Goal: Task Accomplishment & Management: Complete application form

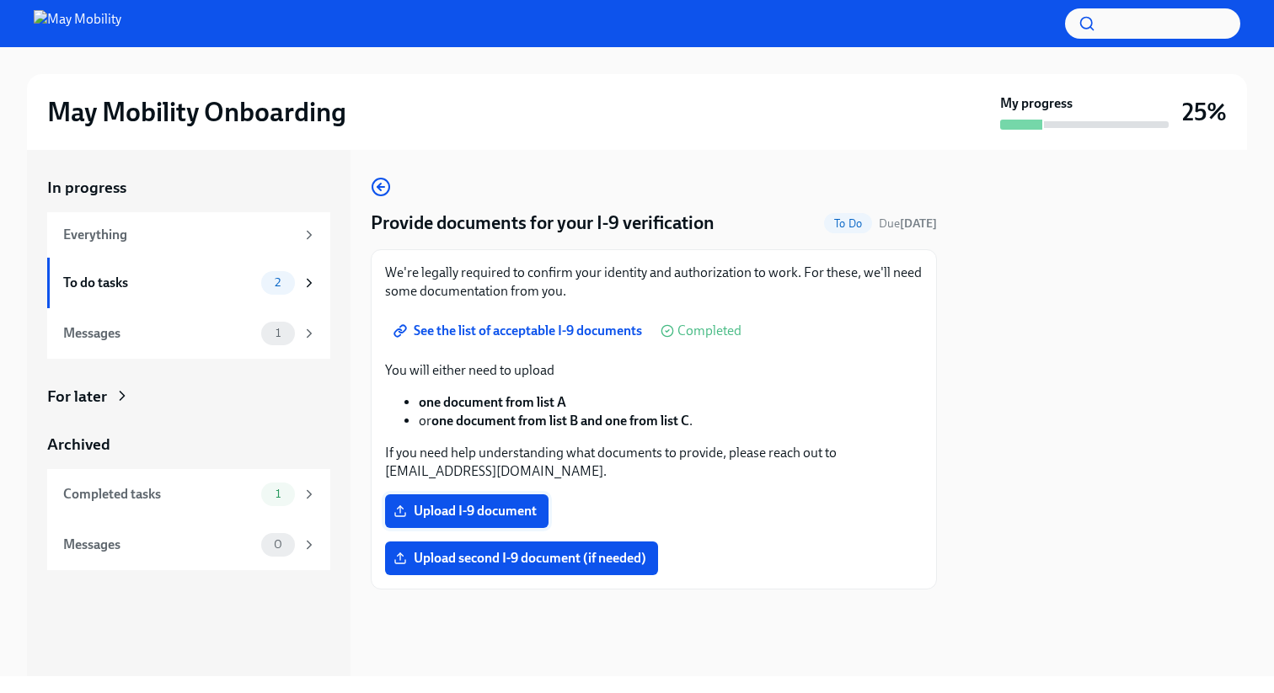
click at [461, 511] on span "Upload I-9 document" at bounding box center [467, 511] width 140 height 17
click at [0, 0] on input "Upload I-9 document" at bounding box center [0, 0] width 0 height 0
click at [451, 514] on span "Upload I-9 document" at bounding box center [467, 511] width 140 height 17
click at [0, 0] on input "Upload I-9 document" at bounding box center [0, 0] width 0 height 0
click at [299, 279] on div "1" at bounding box center [289, 283] width 56 height 24
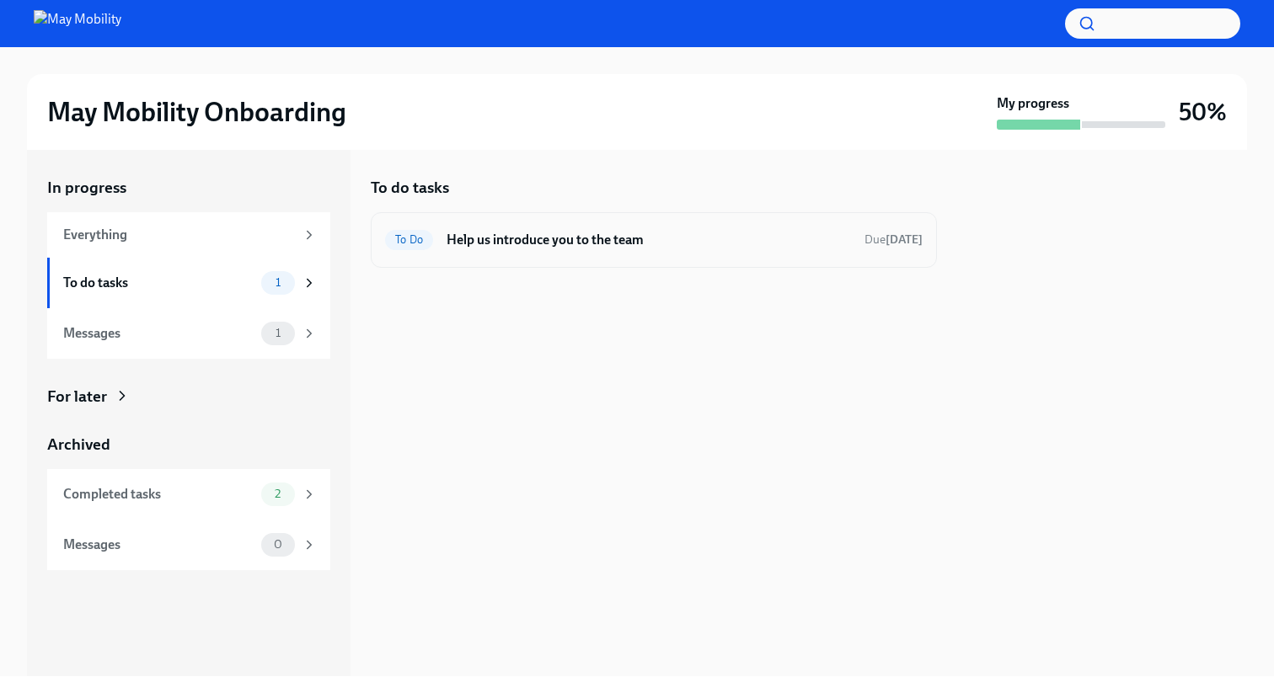
click at [521, 232] on h6 "Help us introduce you to the team" at bounding box center [648, 240] width 404 height 19
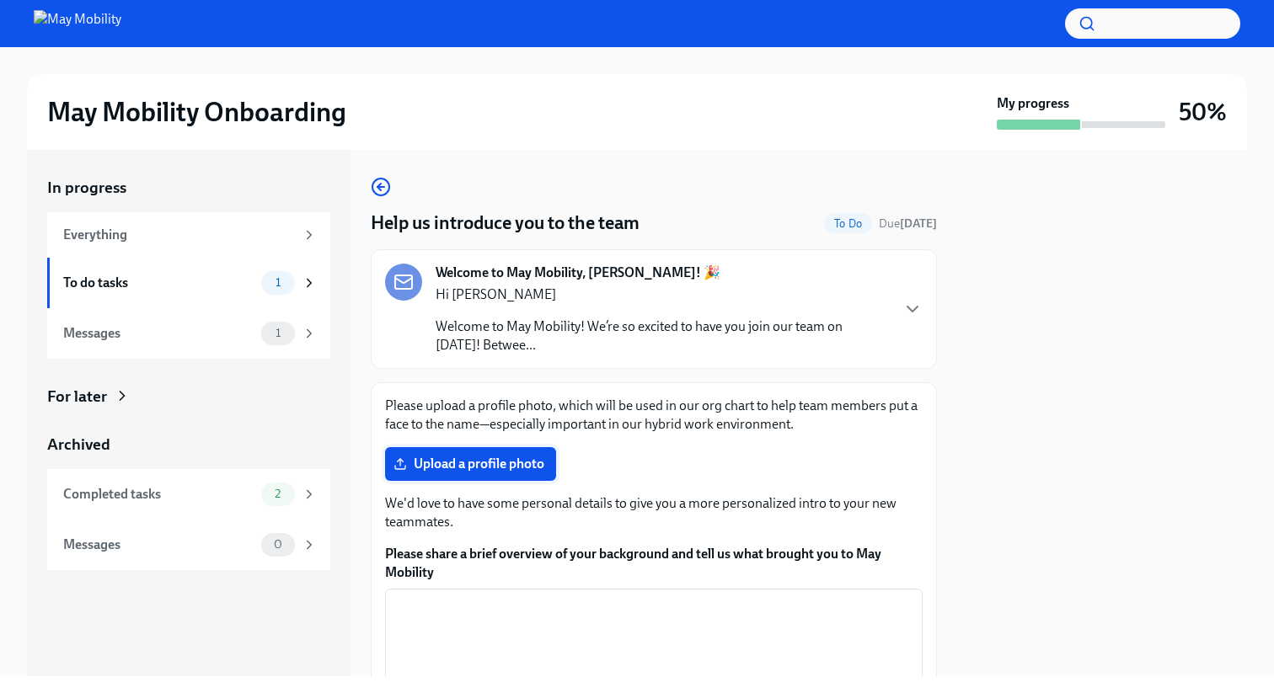
click at [494, 465] on span "Upload a profile photo" at bounding box center [470, 464] width 147 height 17
click at [0, 0] on input "Upload a profile photo" at bounding box center [0, 0] width 0 height 0
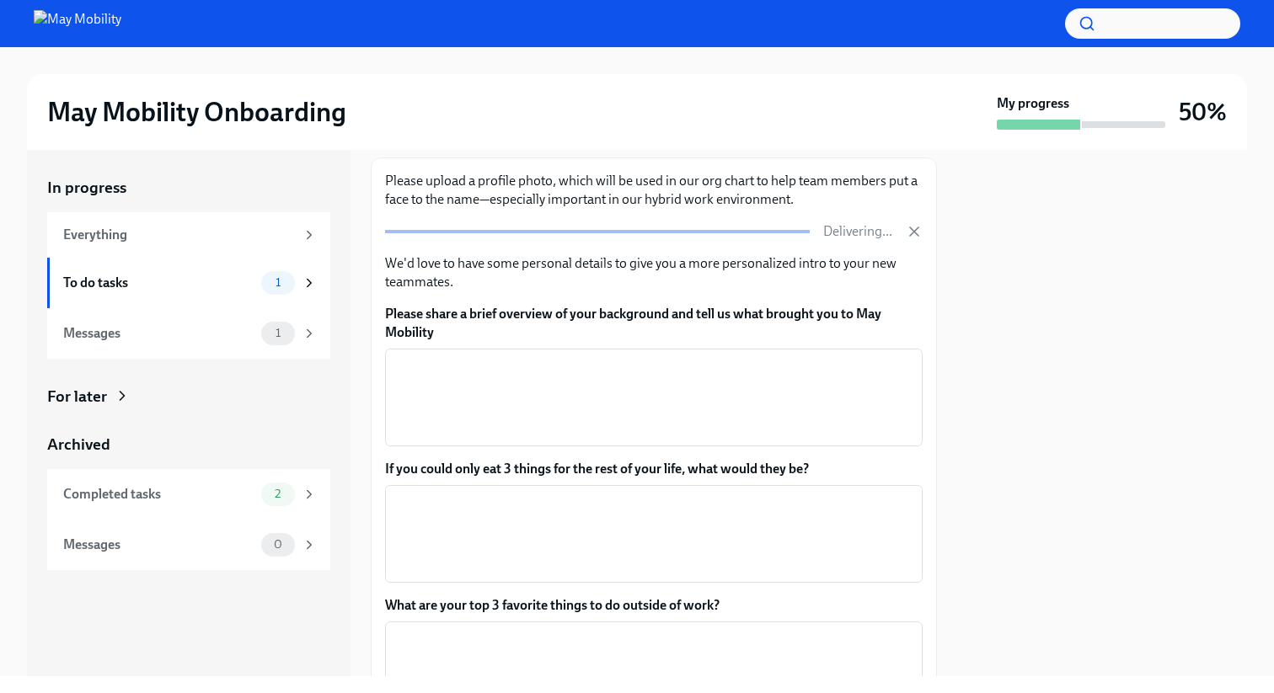
scroll to position [234, 0]
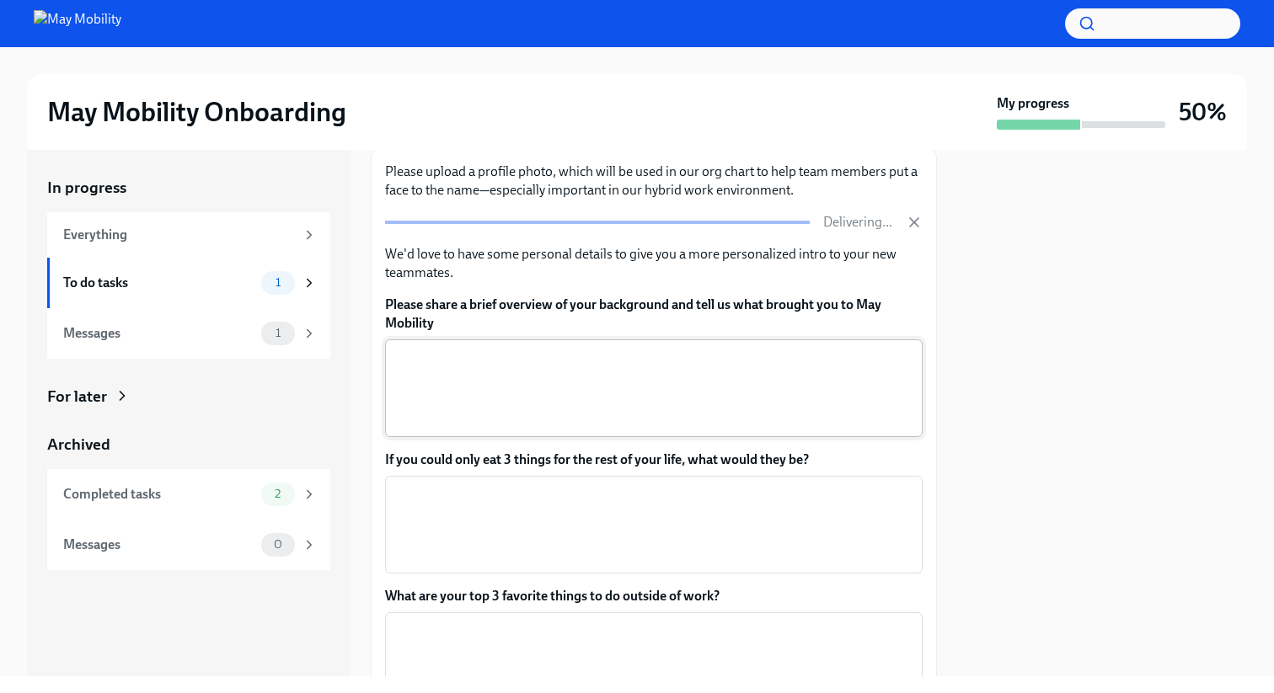
click at [526, 385] on textarea "Please share a brief overview of your background and tell us what brought you t…" at bounding box center [653, 388] width 517 height 81
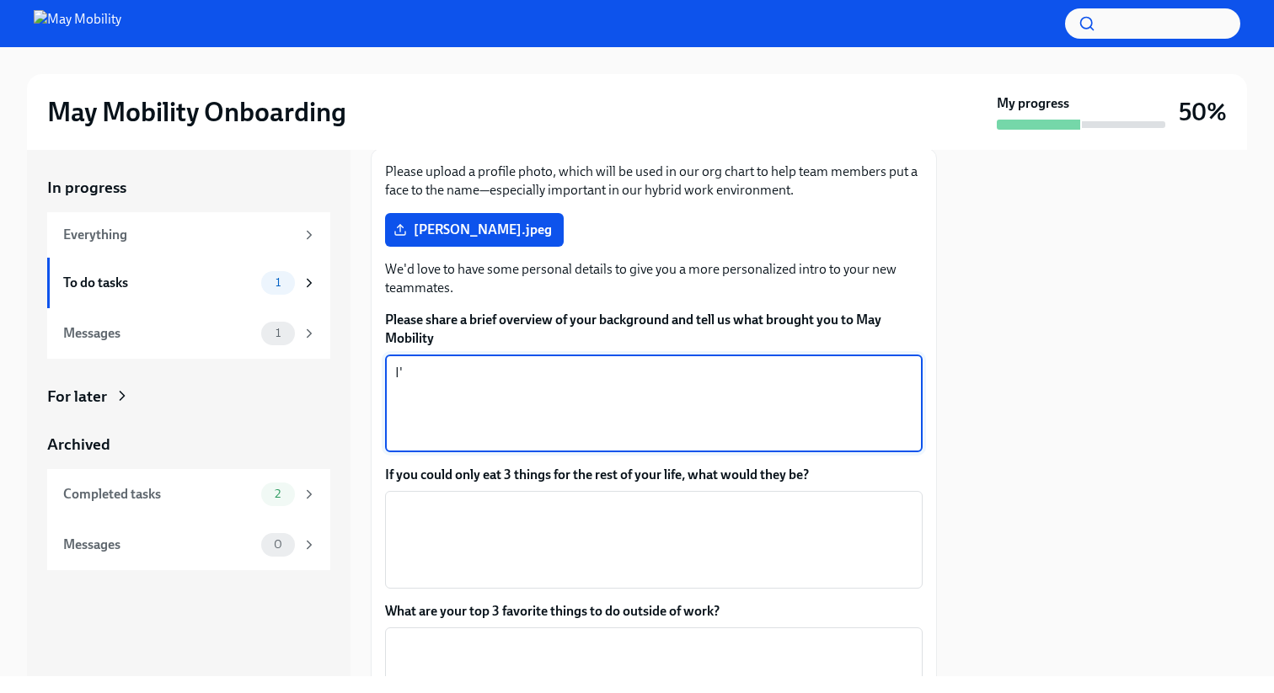
type textarea "I"
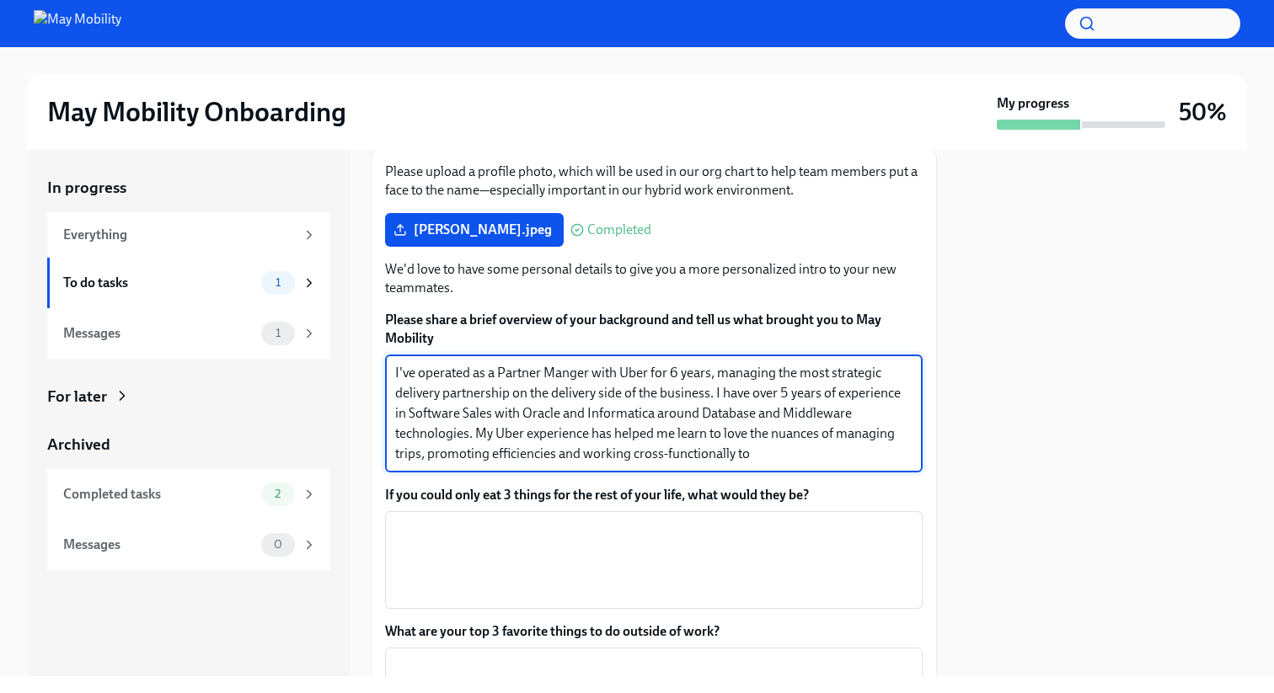
click at [420, 457] on textarea "I've operated as a Partner Manger with Uber for 6 years, managing the most stra…" at bounding box center [653, 413] width 517 height 101
click at [428, 459] on textarea "I've operated as a Partner Manger with Uber for 6 years, managing the most stra…" at bounding box center [653, 413] width 517 height 101
click at [751, 457] on textarea "I've operated as a Partner Manger with Uber for 6 years, managing the most stra…" at bounding box center [653, 413] width 517 height 101
click at [427, 457] on textarea "I've operated as a Partner Manger with Uber for 6 years, managing the most stra…" at bounding box center [653, 413] width 517 height 101
drag, startPoint x: 767, startPoint y: 457, endPoint x: 387, endPoint y: 456, distance: 380.7
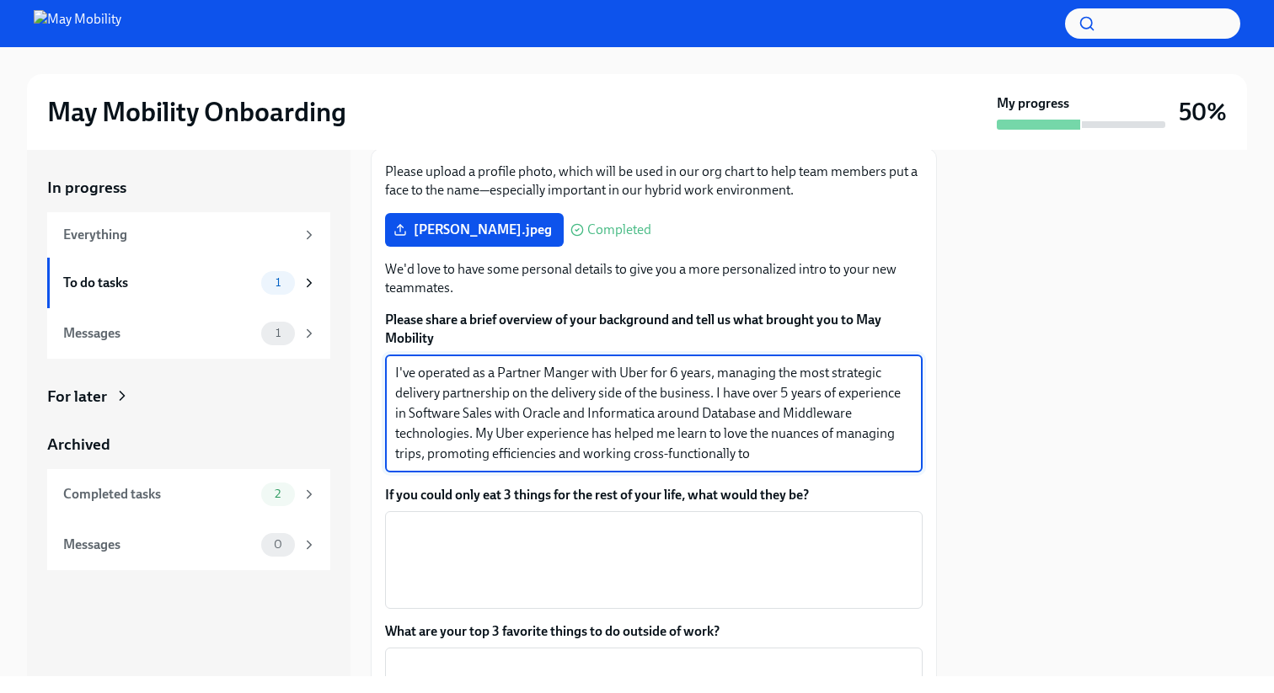
click at [387, 456] on div "I've operated as a Partner Manger with Uber for 6 years, managing the most stra…" at bounding box center [653, 414] width 537 height 118
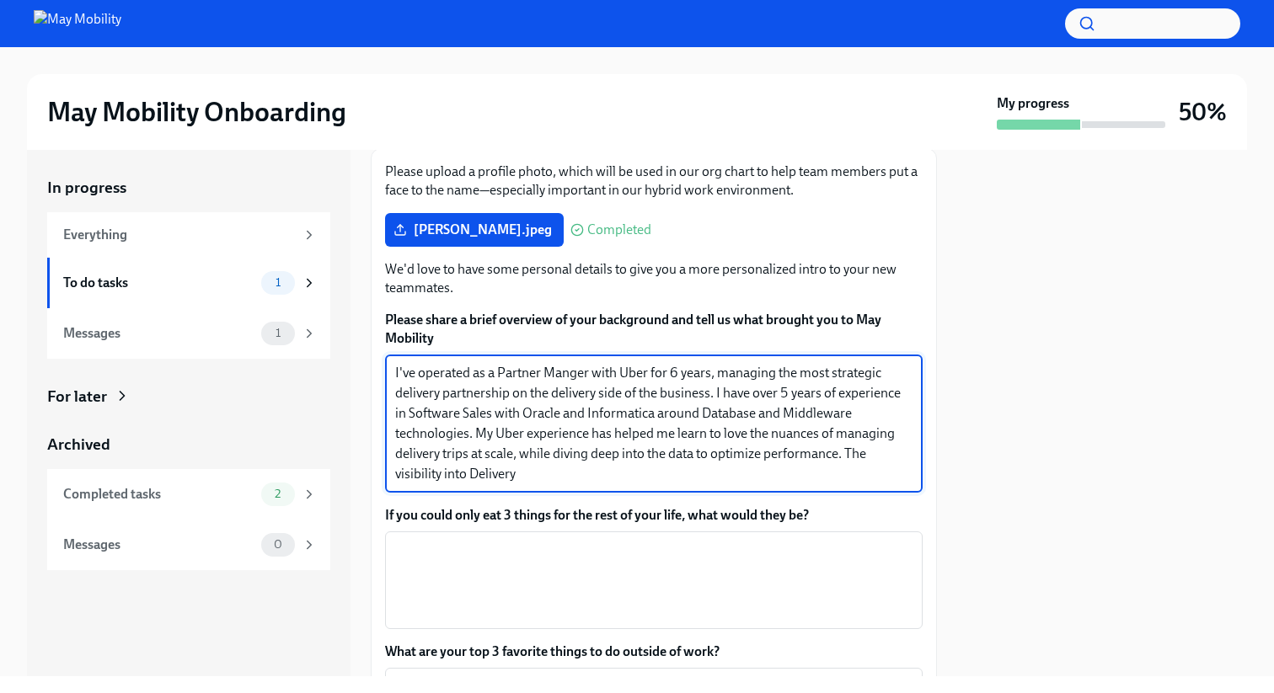
drag, startPoint x: 845, startPoint y: 457, endPoint x: 478, endPoint y: 436, distance: 367.0
click at [478, 436] on textarea "I've operated as a Partner Manger with Uber for 6 years, managing the most stra…" at bounding box center [653, 423] width 517 height 121
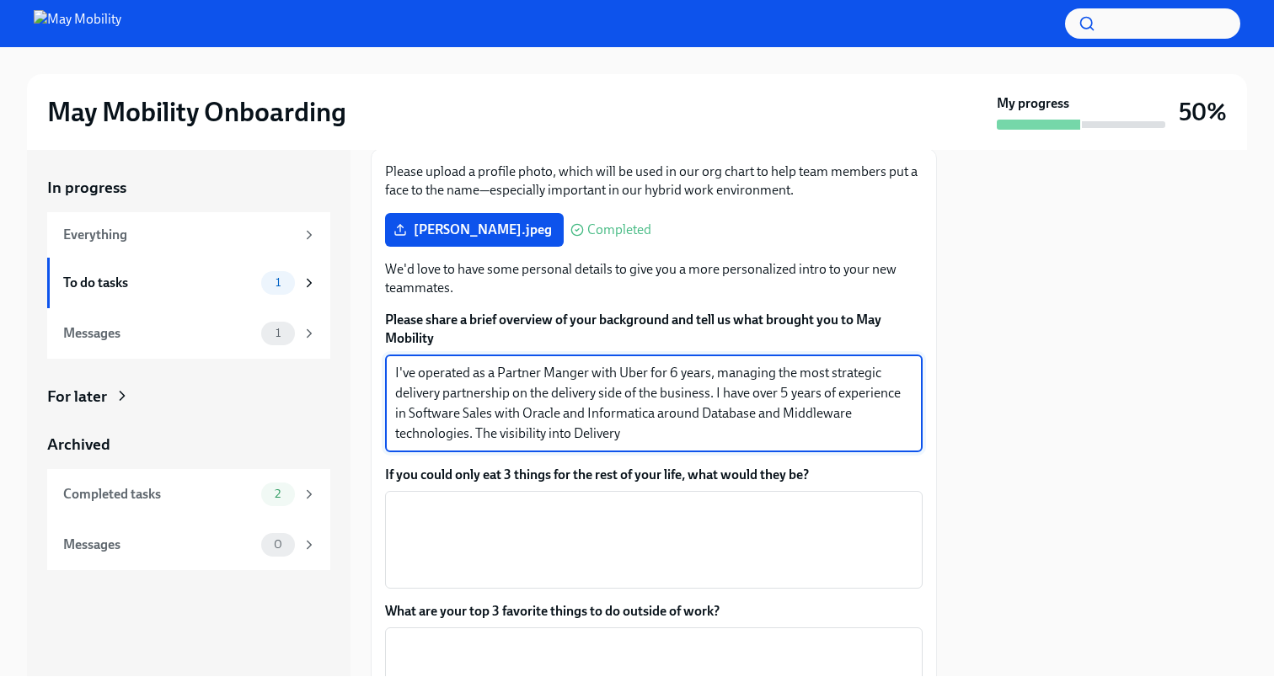
click at [644, 433] on textarea "I've operated as a Partner Manger with Uber for 6 years, managing the most stra…" at bounding box center [653, 403] width 517 height 81
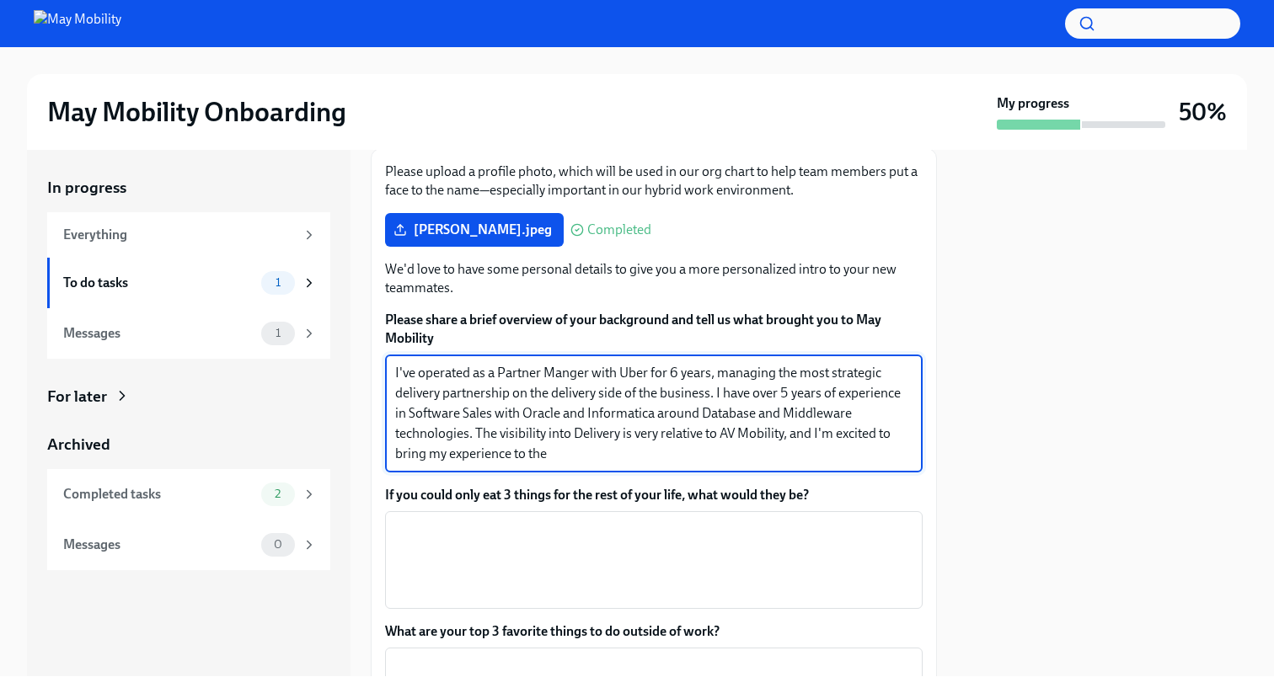
drag, startPoint x: 565, startPoint y: 456, endPoint x: 824, endPoint y: 434, distance: 259.5
click at [824, 434] on textarea "I've operated as a Partner Manger with Uber for 6 years, managing the most stra…" at bounding box center [653, 413] width 517 height 101
drag, startPoint x: 699, startPoint y: 453, endPoint x: 641, endPoint y: 453, distance: 58.1
click at [641, 453] on textarea "I've operated as a Partner Manger with Uber for 6 years, managing the most stra…" at bounding box center [653, 413] width 517 height 101
click at [558, 396] on textarea "I've operated as a Partner Manger with Uber for 6 years, managing the most stra…" at bounding box center [653, 413] width 517 height 101
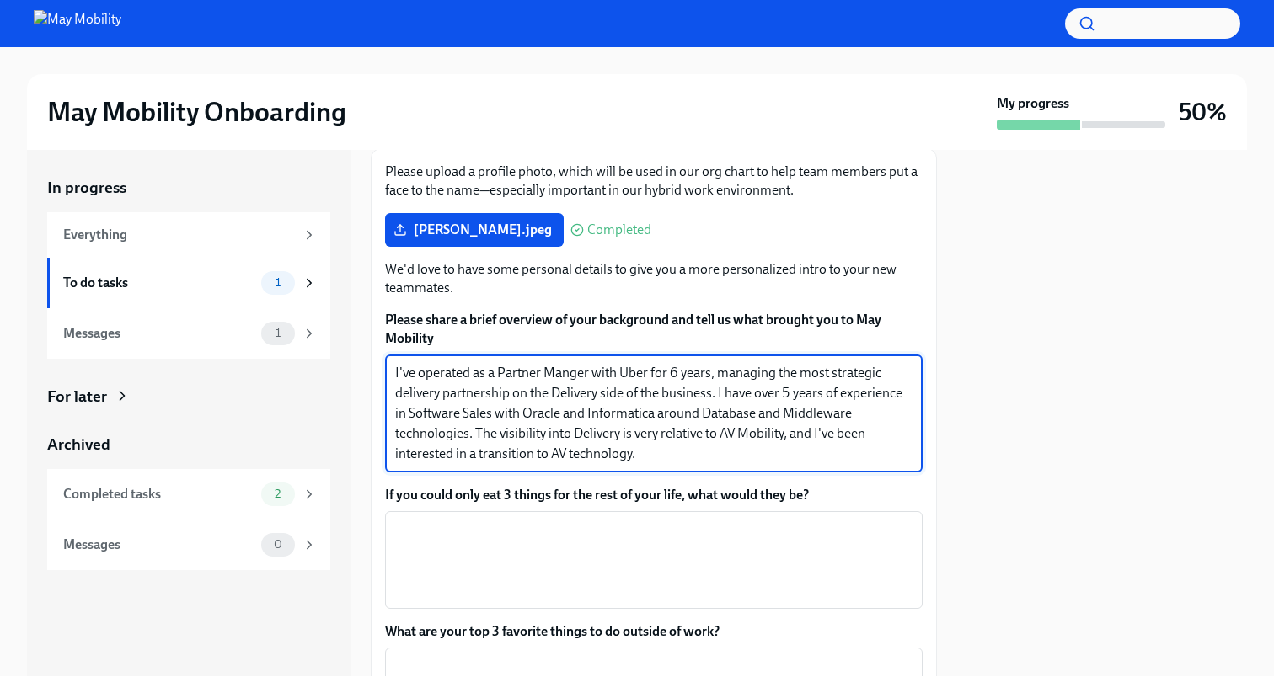
click at [671, 459] on textarea "I've operated as a Partner Manger with Uber for 6 years, managing the most stra…" at bounding box center [653, 413] width 517 height 101
click at [622, 437] on textarea "I've operated as a Partner Manger with Uber for 6 years, managing the most stra…" at bounding box center [653, 413] width 517 height 101
click at [679, 462] on textarea "I've operated as a Partner Manger with Uber for 6 years, managing the most stra…" at bounding box center [653, 413] width 517 height 101
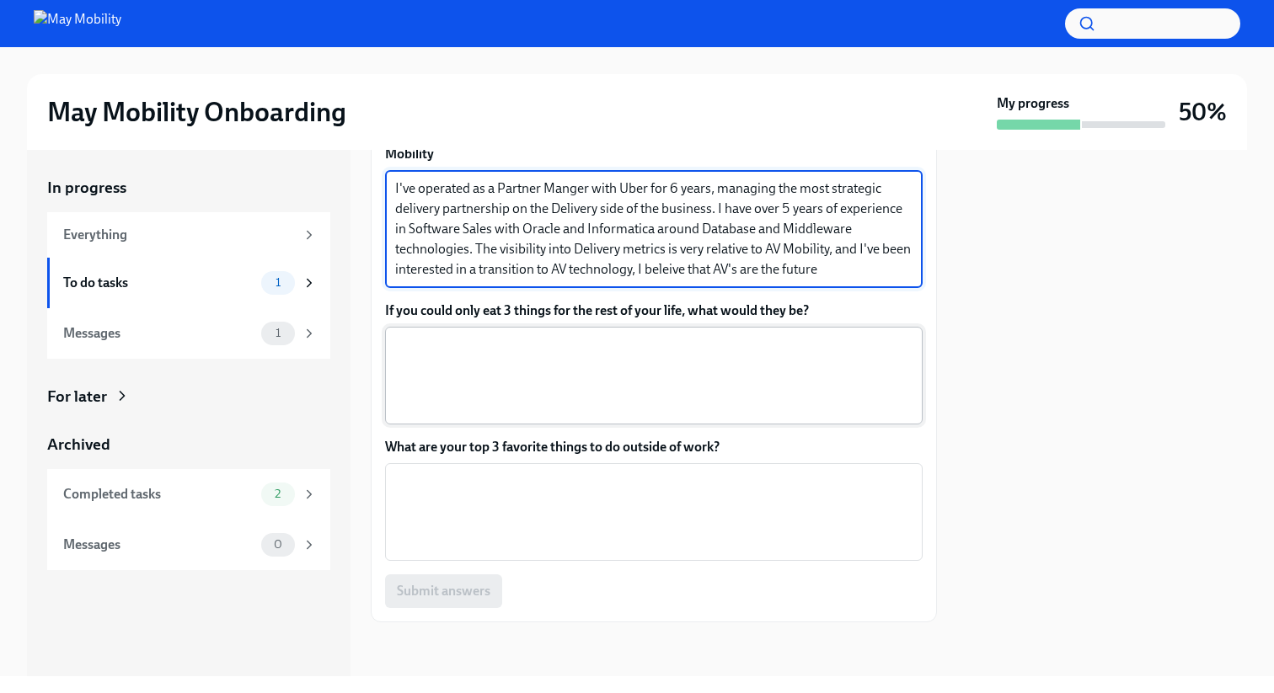
click at [502, 374] on textarea "If you could only eat 3 things for the rest of your life, what would they be?" at bounding box center [653, 375] width 517 height 81
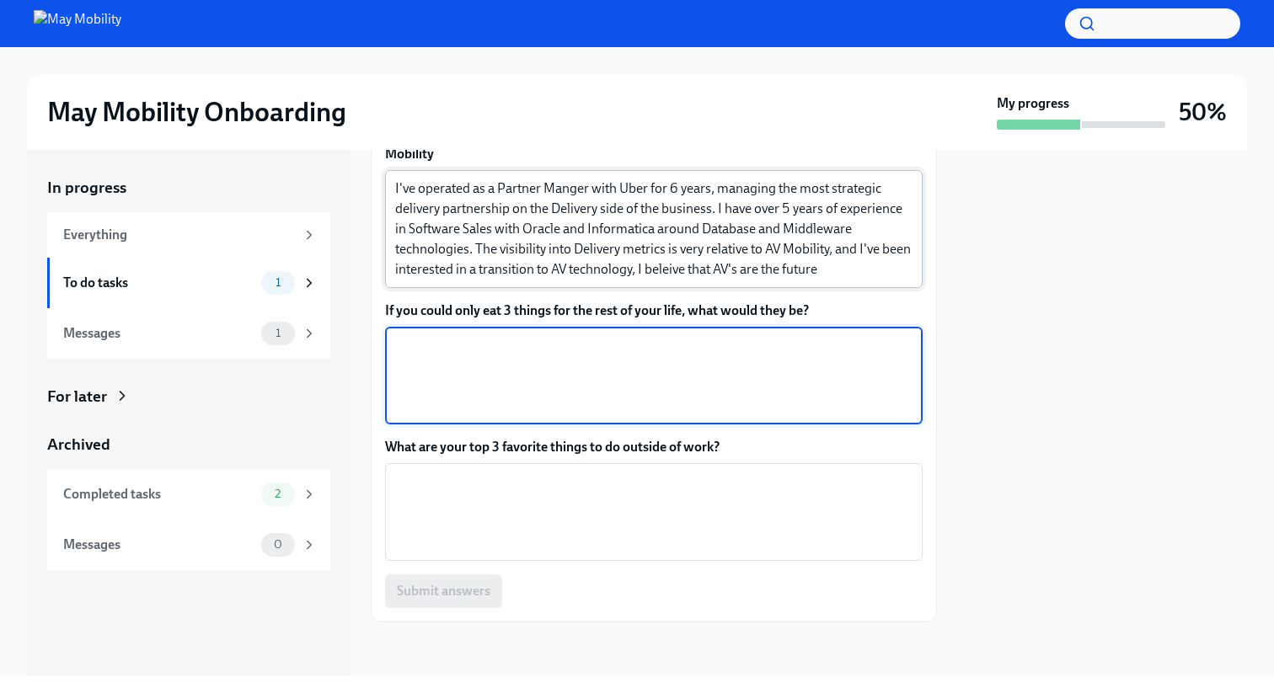
click at [879, 273] on textarea "I've operated as a Partner Manger with Uber for 6 years, managing the most stra…" at bounding box center [653, 229] width 517 height 101
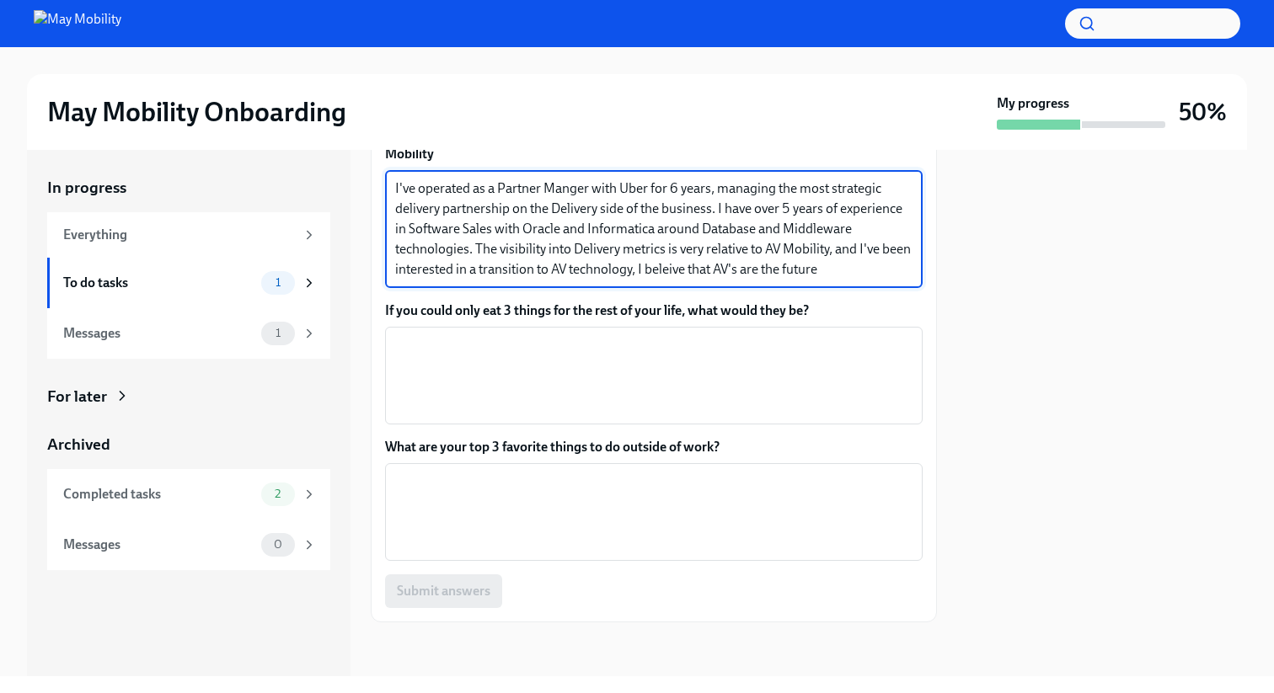
click at [692, 275] on textarea "I've operated as a Partner Manger with Uber for 6 years, managing the most stra…" at bounding box center [653, 229] width 517 height 101
click at [863, 270] on textarea "I've operated as a Partner Manger with Uber for 6 years, managing the most stra…" at bounding box center [653, 229] width 517 height 101
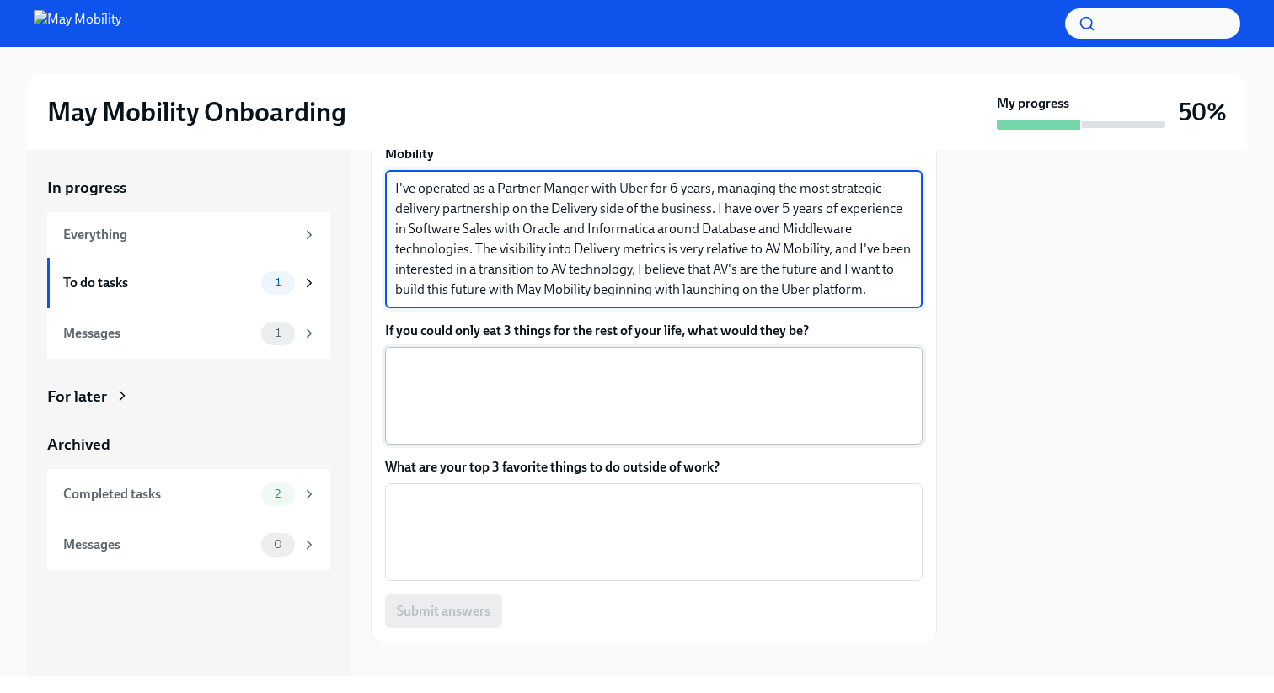
type textarea "I've operated as a Partner Manger with Uber for 6 years, managing the most stra…"
click at [579, 366] on textarea "If you could only eat 3 things for the rest of your life, what would they be?" at bounding box center [653, 395] width 517 height 81
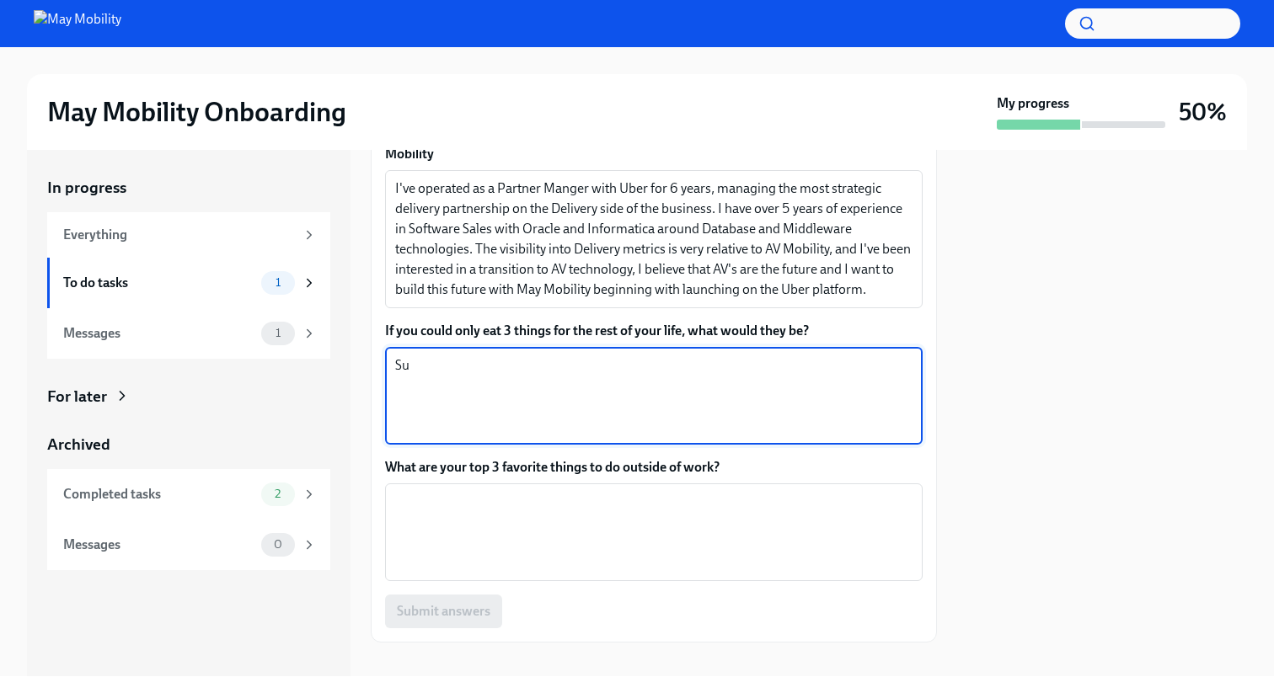
type textarea "S"
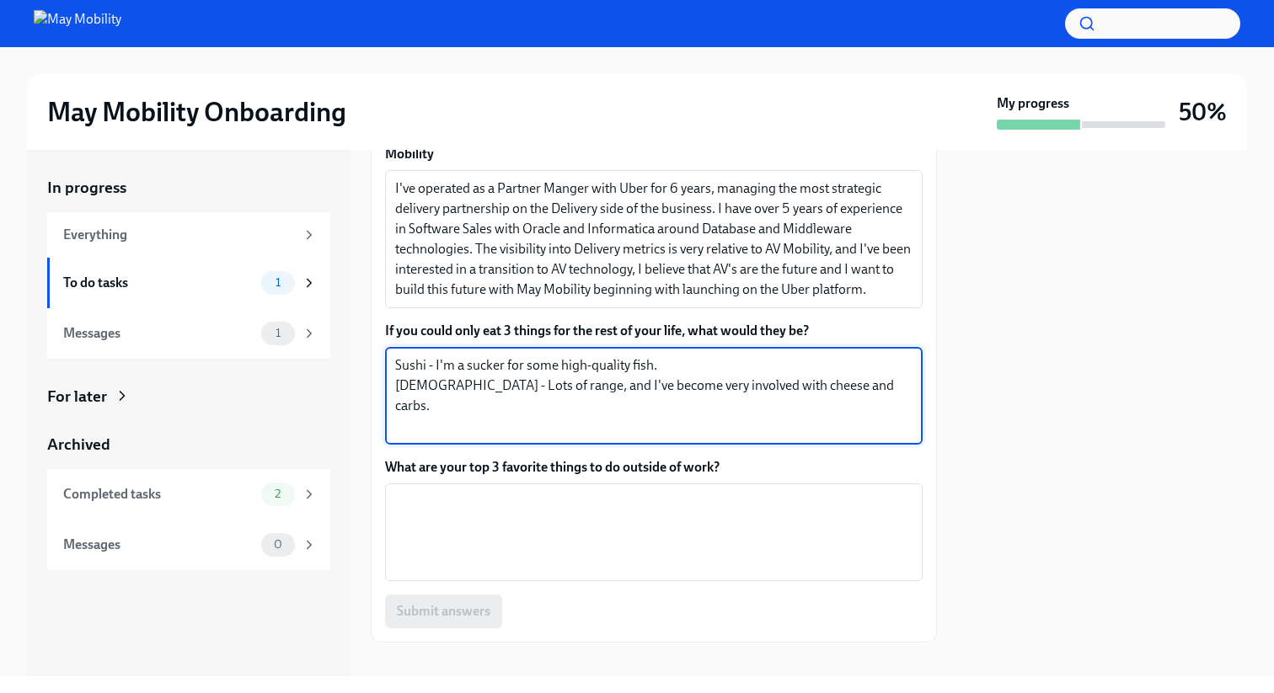
click at [834, 385] on textarea "Sushi - I'm a sucker for some high-quality fish. [DEMOGRAPHIC_DATA] - Lots of r…" at bounding box center [653, 395] width 517 height 81
click at [425, 402] on textarea "Sushi - I'm a sucker for some high-quality fish. [DEMOGRAPHIC_DATA] - Lots of r…" at bounding box center [653, 395] width 517 height 81
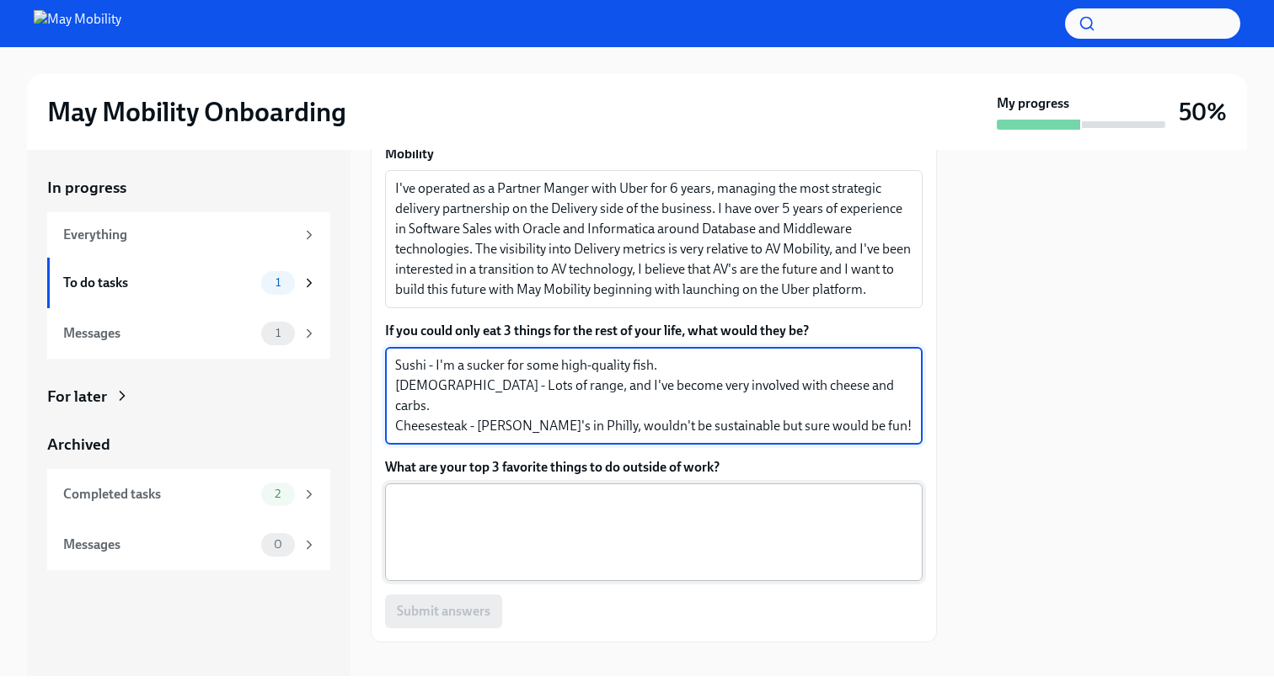
type textarea "Sushi - I'm a sucker for some high-quality fish. [DEMOGRAPHIC_DATA] - Lots of r…"
click at [510, 500] on textarea "What are your top 3 favorite things to do outside of work?" at bounding box center [653, 532] width 517 height 81
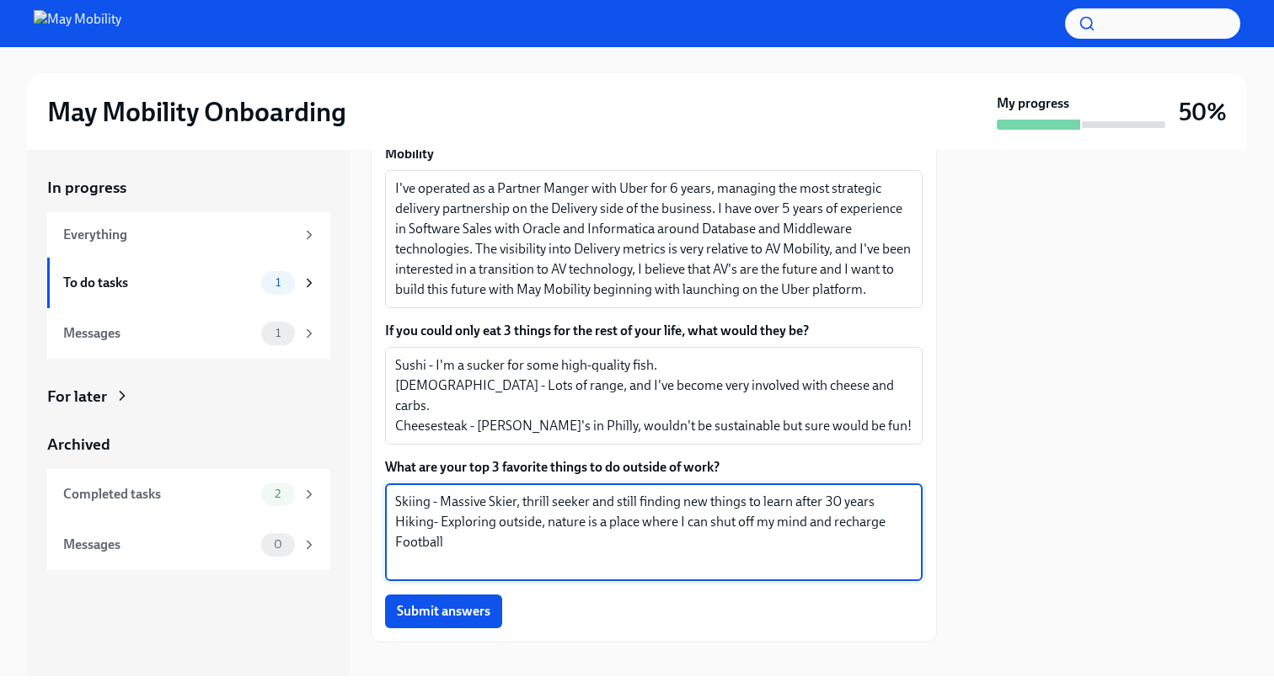
click at [434, 524] on textarea "Skiing - Massive Skier, thrill seeker and still finding new things to learn aft…" at bounding box center [653, 532] width 517 height 81
click at [451, 542] on textarea "Skiing - Massive Skier, thrill seeker and still finding new things to learn aft…" at bounding box center [653, 532] width 517 height 81
click at [889, 526] on textarea "Skiing - Massive Skier, thrill seeker and still finding new things to learn aft…" at bounding box center [653, 532] width 517 height 81
click at [873, 497] on textarea "Skiing - Massive Skier, thrill seeker and still finding new things to learn aft…" at bounding box center [653, 532] width 517 height 81
drag, startPoint x: 730, startPoint y: 542, endPoint x: 701, endPoint y: 546, distance: 29.8
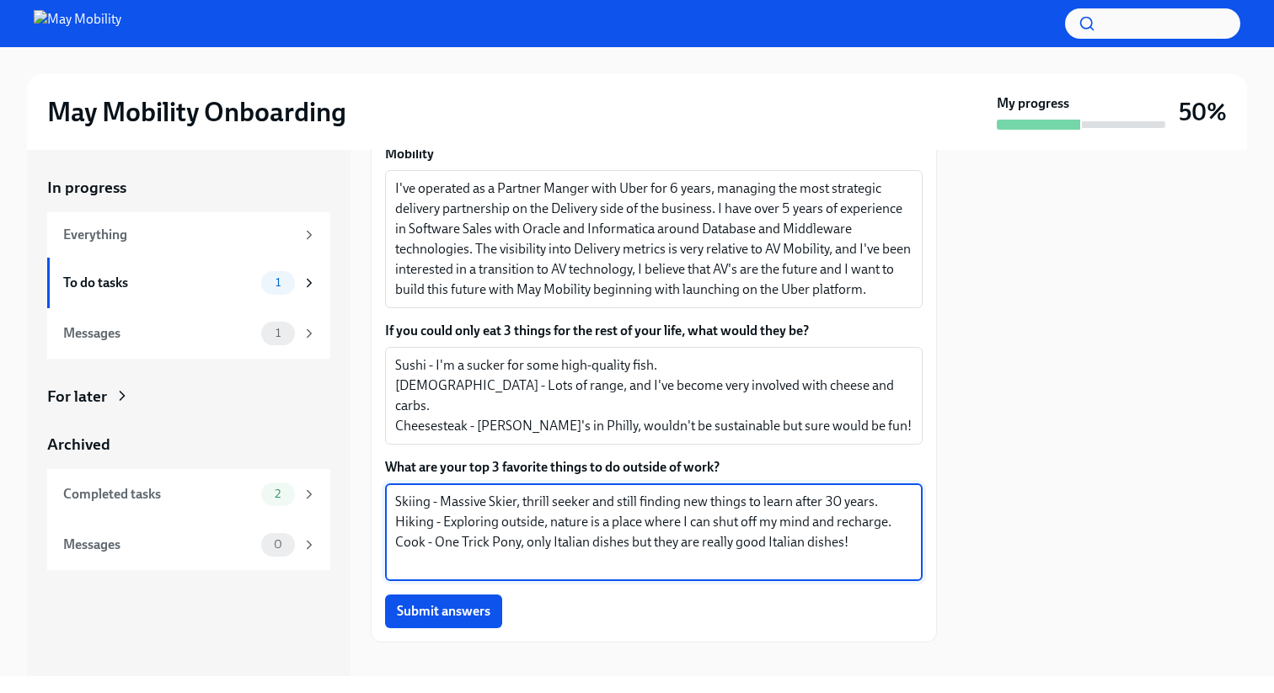
click at [701, 546] on textarea "Skiing - Massive Skier, thrill seeker and still finding new things to learn aft…" at bounding box center [653, 532] width 517 height 81
drag, startPoint x: 798, startPoint y: 546, endPoint x: 766, endPoint y: 548, distance: 32.1
click at [766, 548] on textarea "Skiing - Massive Skier, thrill seeker and still finding new things to learn aft…" at bounding box center [653, 532] width 517 height 81
click at [857, 547] on textarea "Skiing - Massive Skier, thrill seeker and still finding new things to learn aft…" at bounding box center [653, 532] width 517 height 81
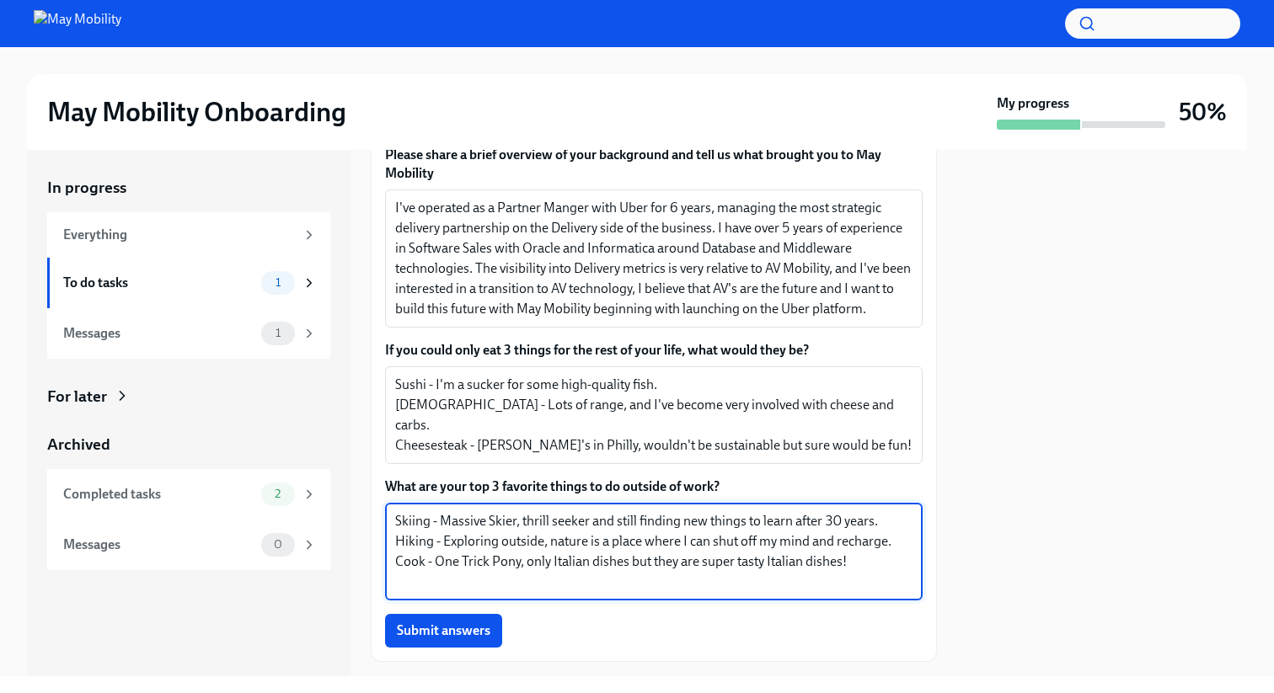
scroll to position [421, 0]
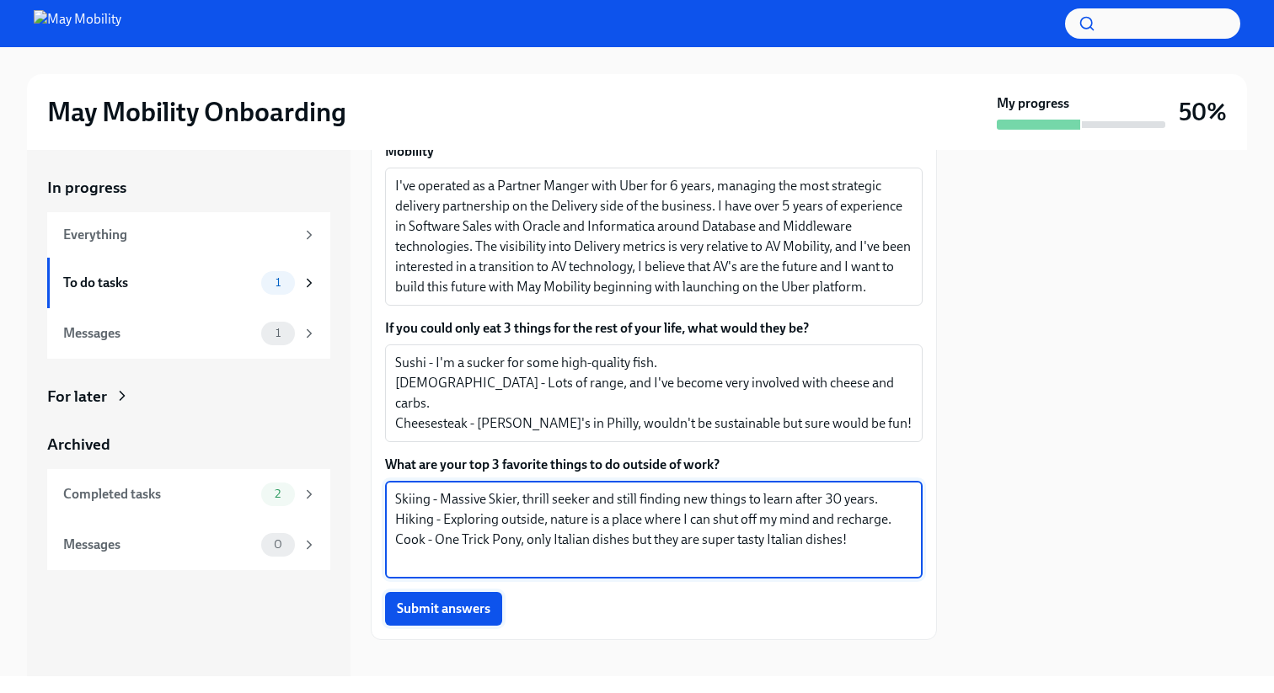
type textarea "Skiing - Massive Skier, thrill seeker and still finding new things to learn aft…"
click at [465, 612] on span "Submit answers" at bounding box center [443, 609] width 93 height 17
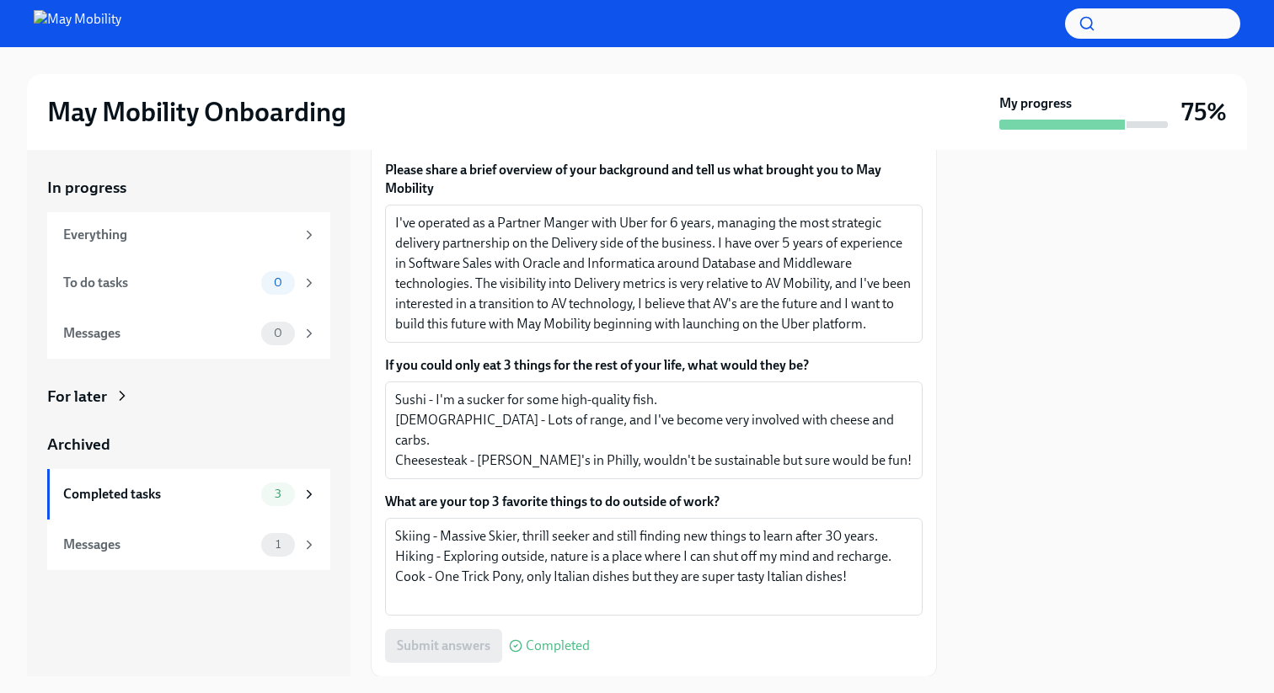
scroll to position [439, 0]
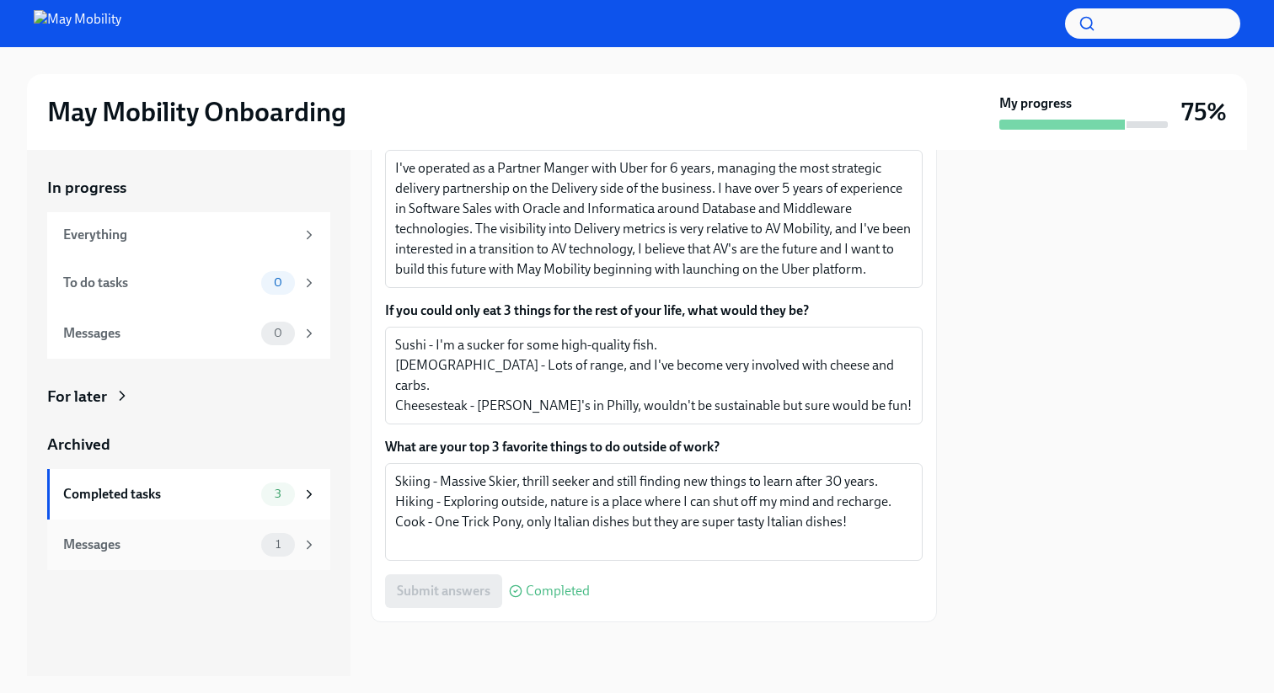
click at [308, 537] on icon at bounding box center [309, 544] width 15 height 15
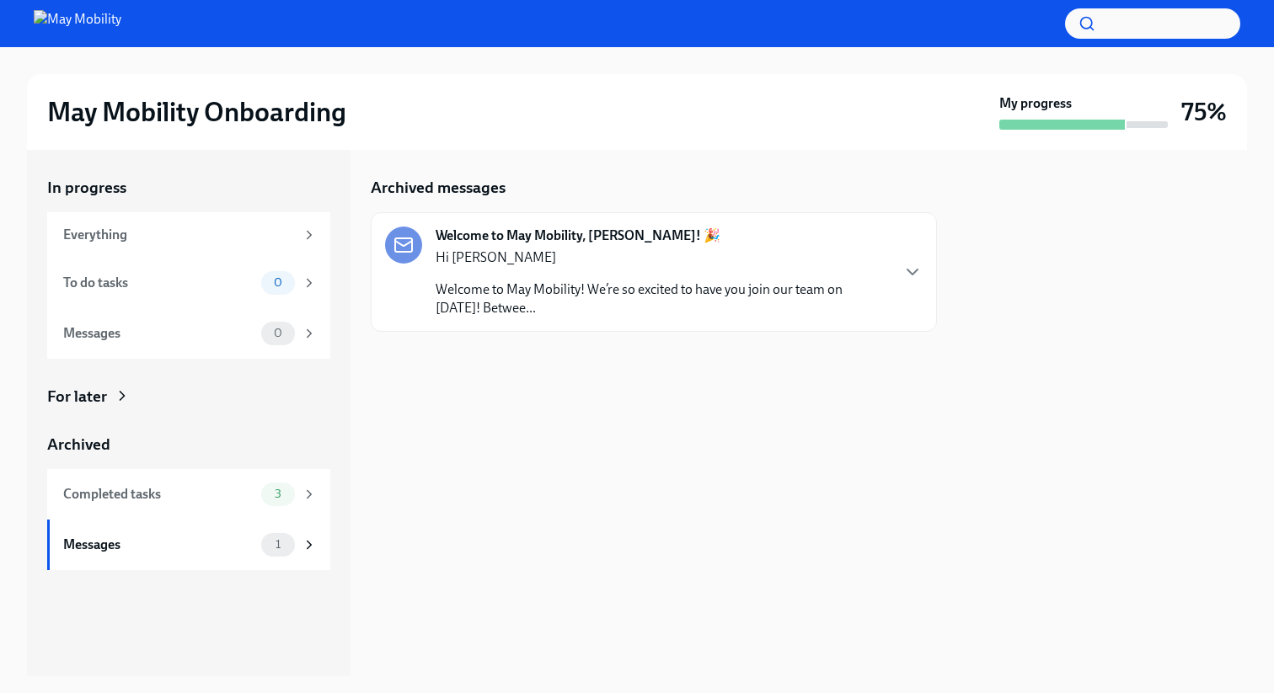
click at [691, 263] on p "Hi [PERSON_NAME]" at bounding box center [661, 257] width 453 height 19
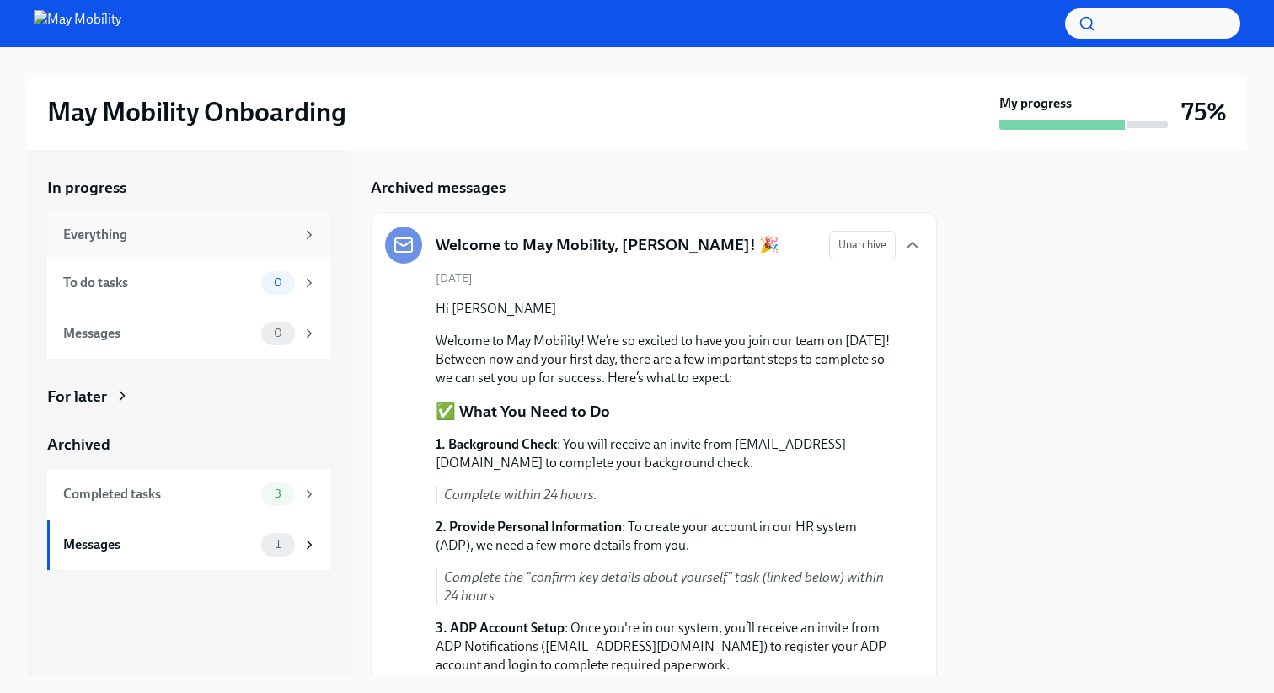
click at [272, 230] on div "Everything" at bounding box center [179, 235] width 232 height 19
